Goal: Check status: Check status

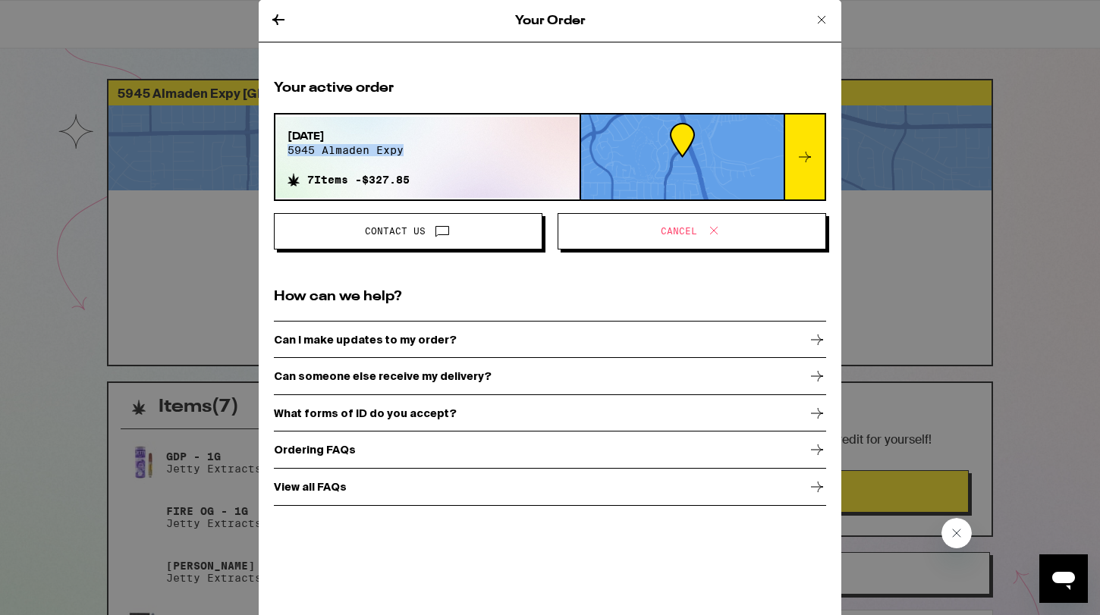
click at [825, 18] on icon at bounding box center [821, 20] width 18 height 18
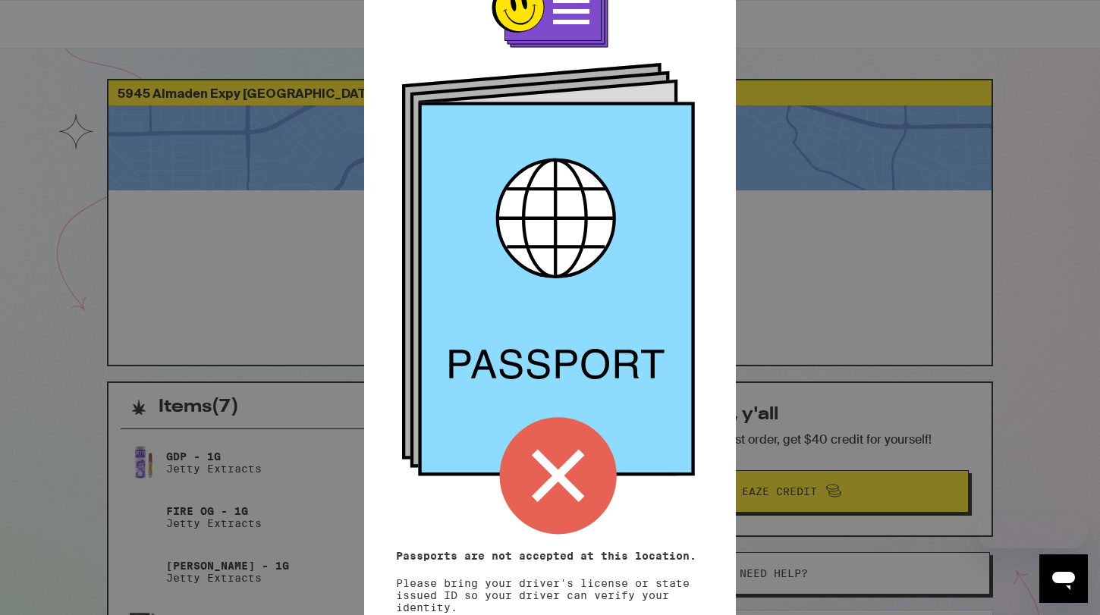
click at [843, 422] on div "Remember! Bring your ID Passports are not accepted at this location. Please bri…" at bounding box center [550, 307] width 1100 height 615
